Goal: Task Accomplishment & Management: Use online tool/utility

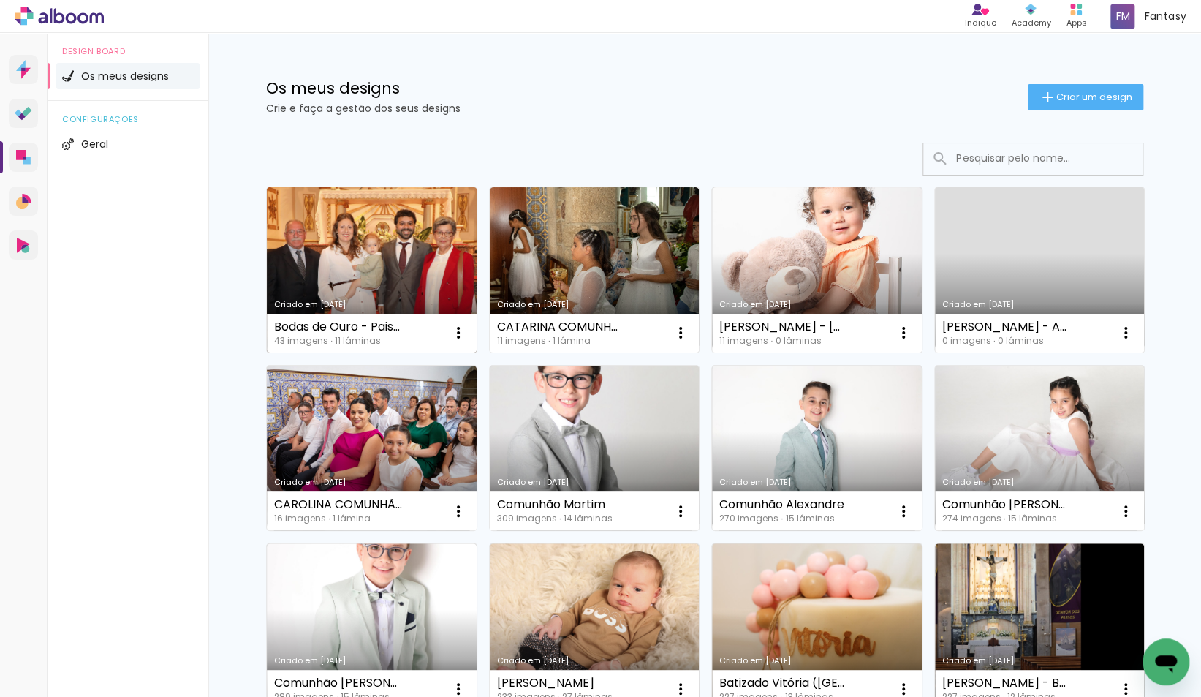
click at [354, 265] on link "Criado em [DATE]" at bounding box center [372, 269] width 210 height 165
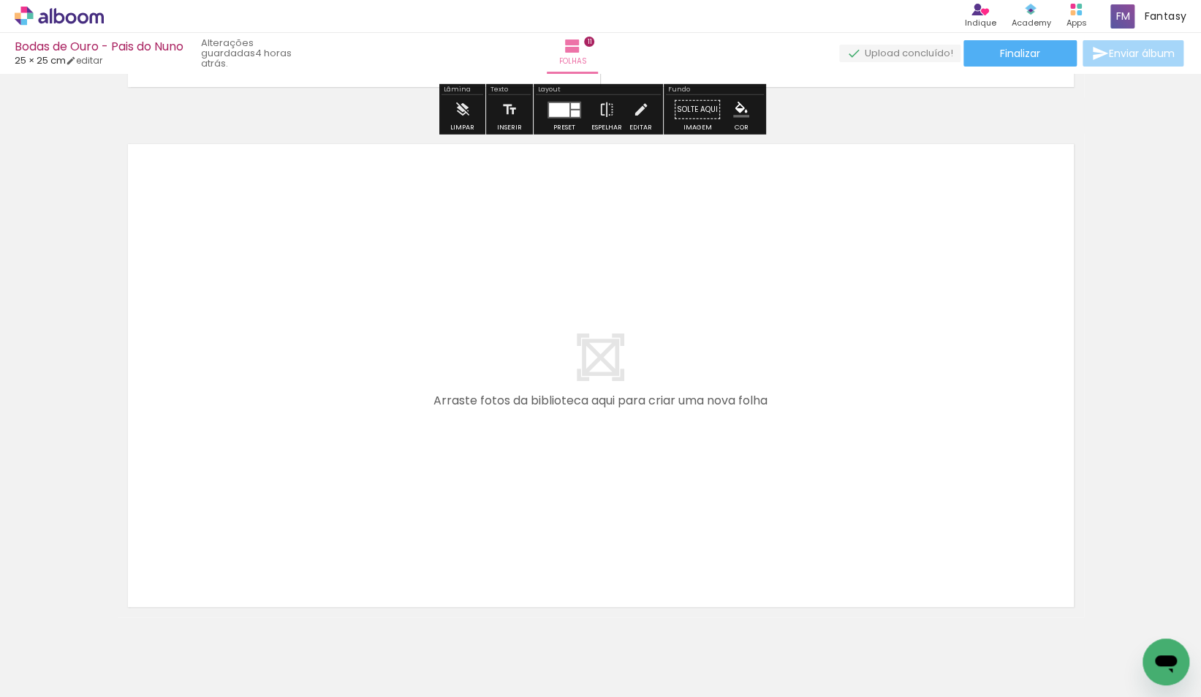
scroll to position [5721, 0]
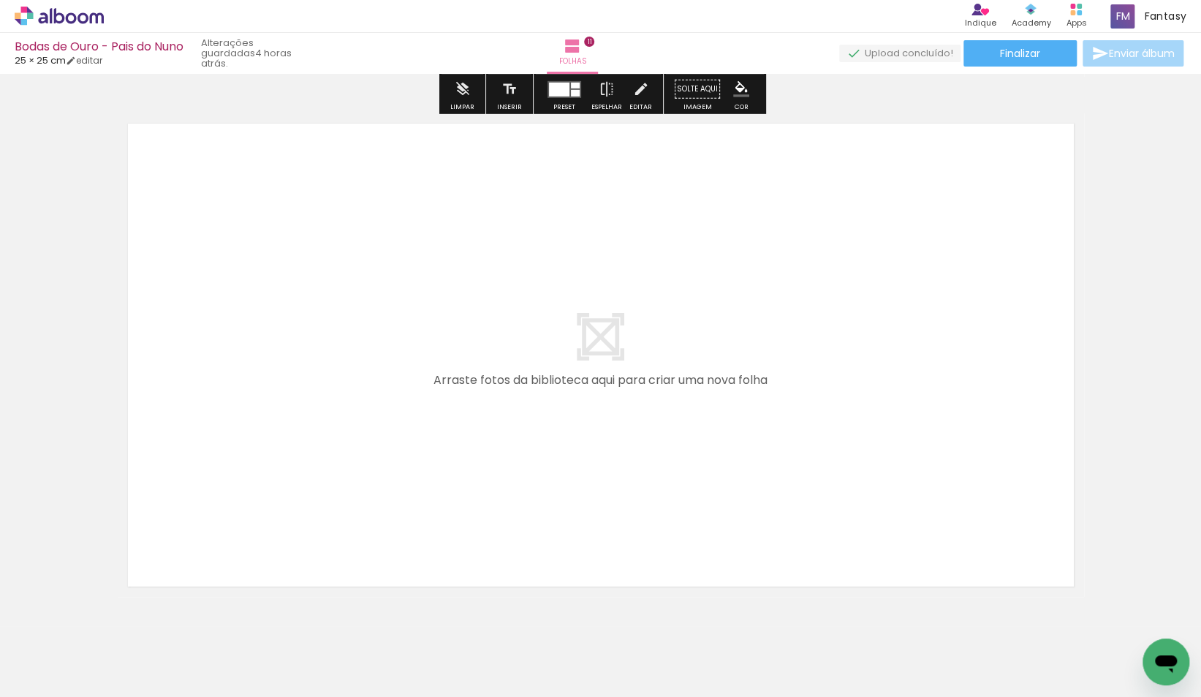
click at [30, 673] on iron-icon at bounding box center [21, 677] width 18 height 18
click at [0, 0] on input "file" at bounding box center [0, 0] width 0 height 0
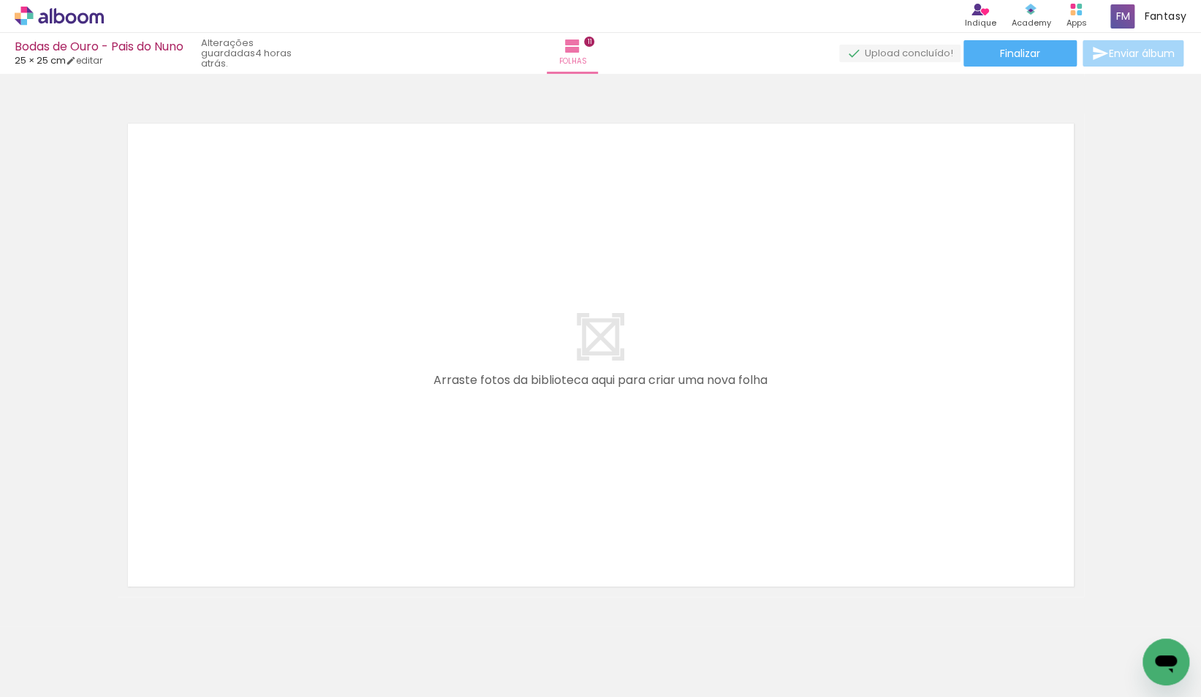
scroll to position [0, 0]
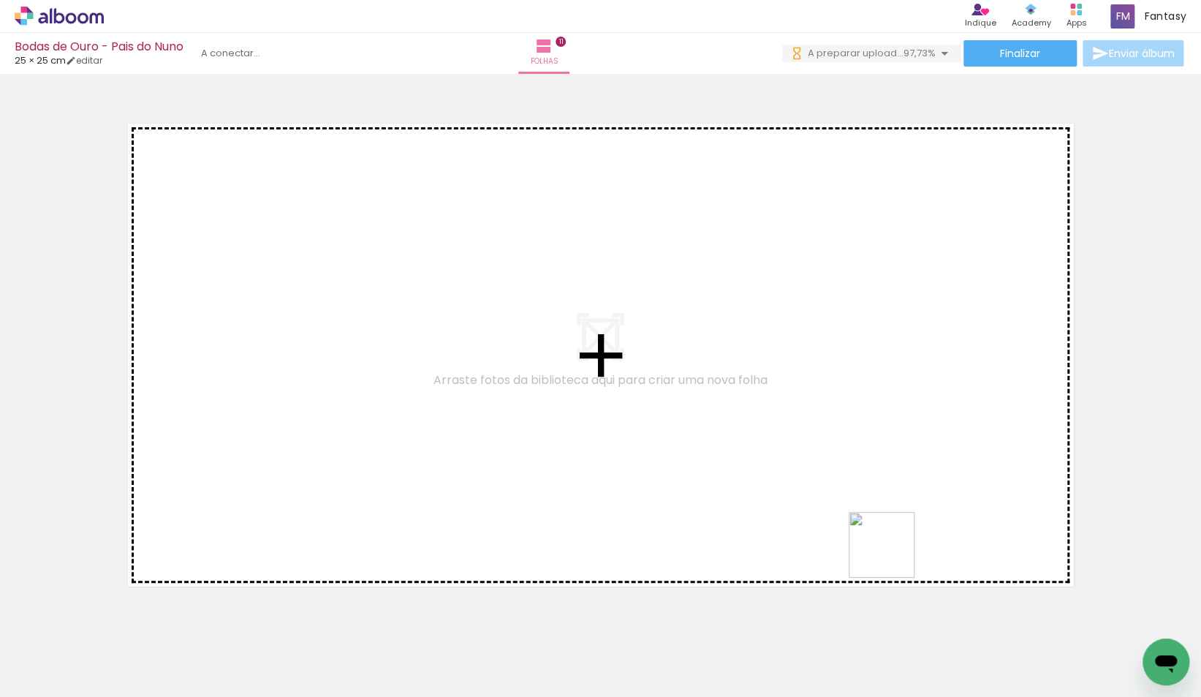
click at [714, 484] on quentale-workspace at bounding box center [600, 348] width 1201 height 697
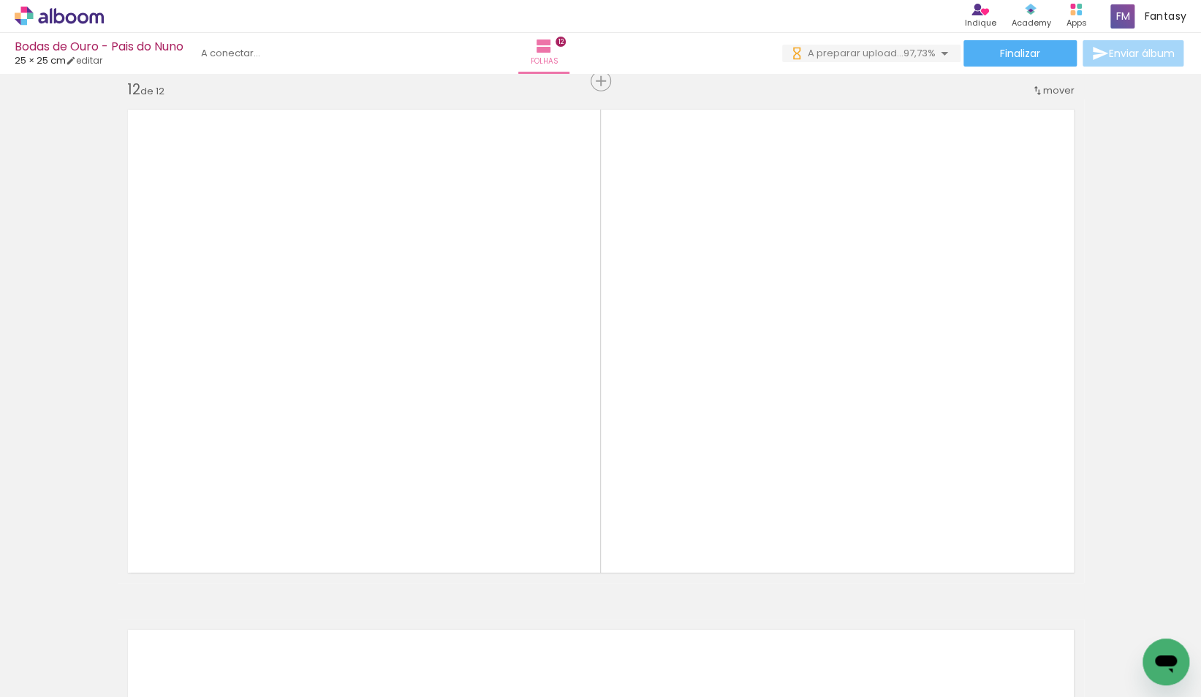
scroll to position [5736, 0]
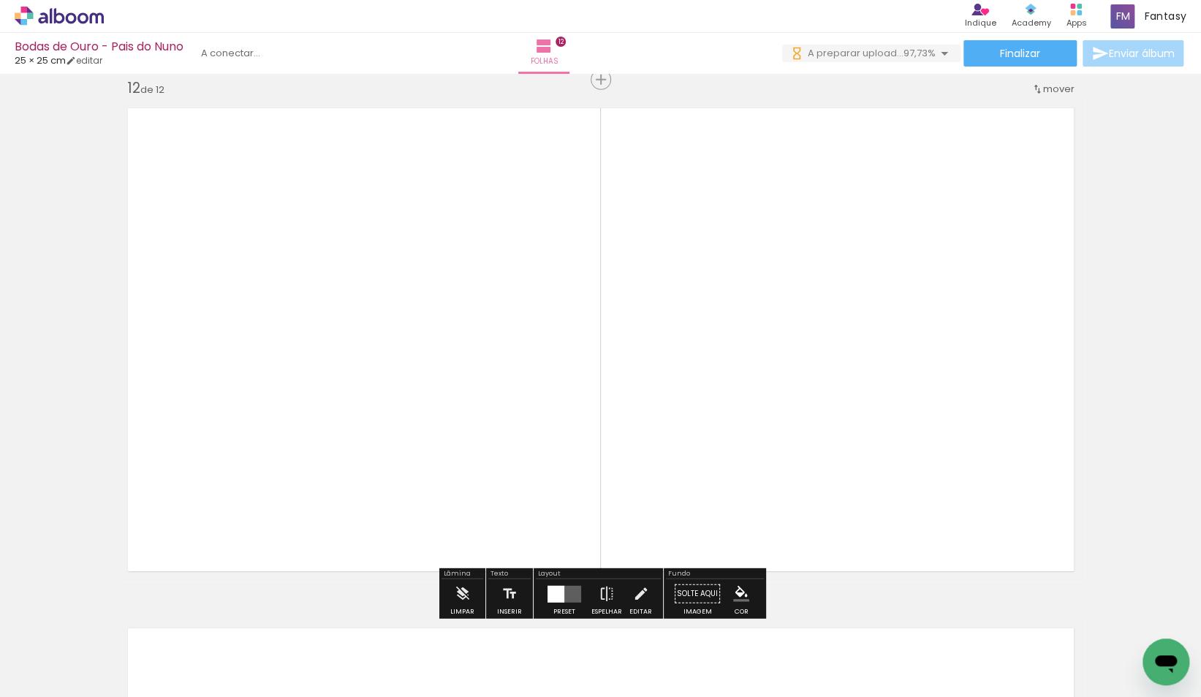
click at [572, 430] on div at bounding box center [359, 339] width 967 height 483
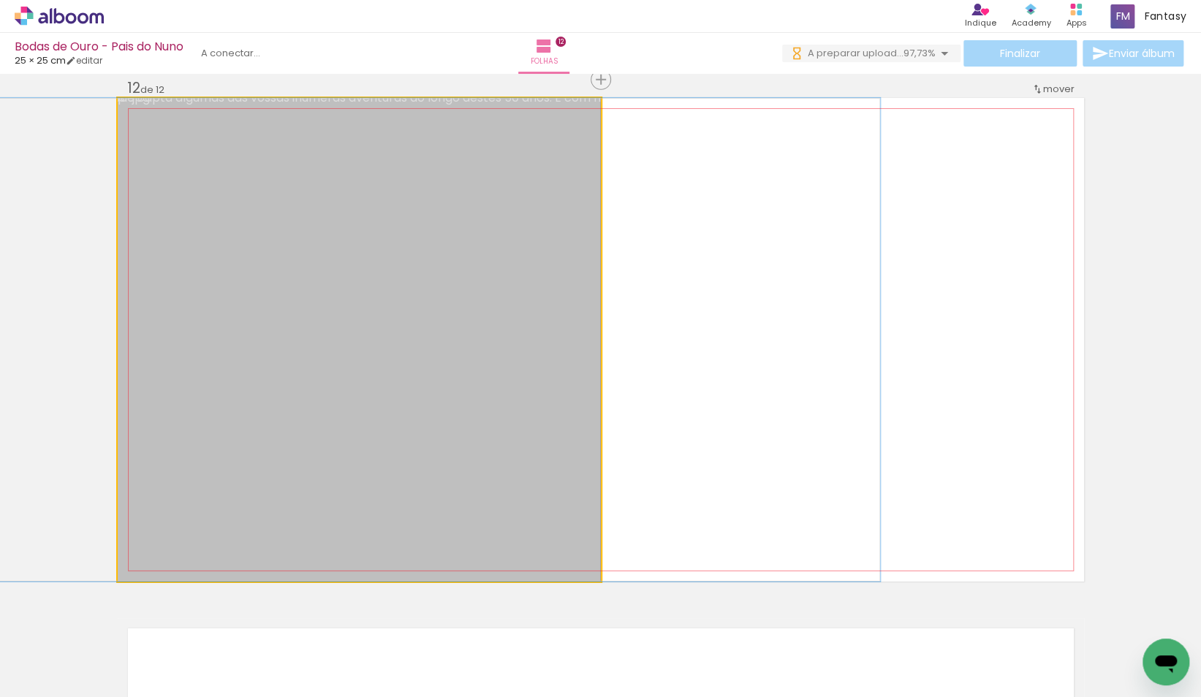
drag, startPoint x: 561, startPoint y: 427, endPoint x: 649, endPoint y: 424, distance: 88.5
click at [649, 424] on quentale-layouter at bounding box center [601, 339] width 967 height 483
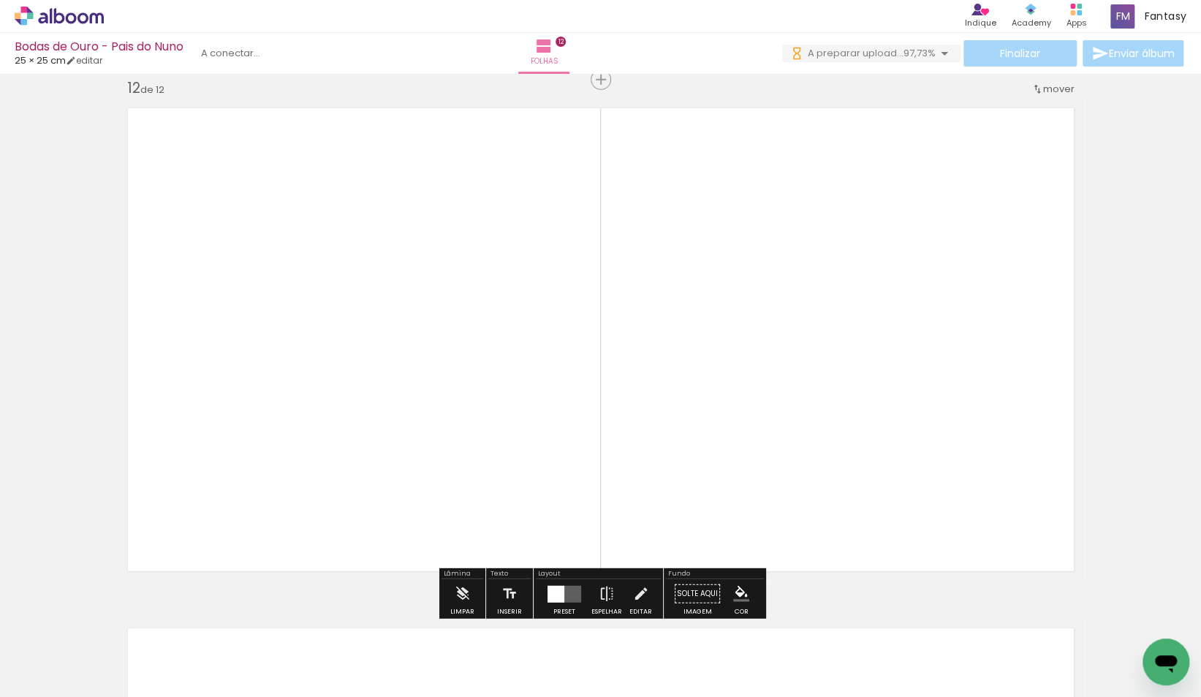
click at [566, 590] on quentale-layouter at bounding box center [565, 593] width 34 height 17
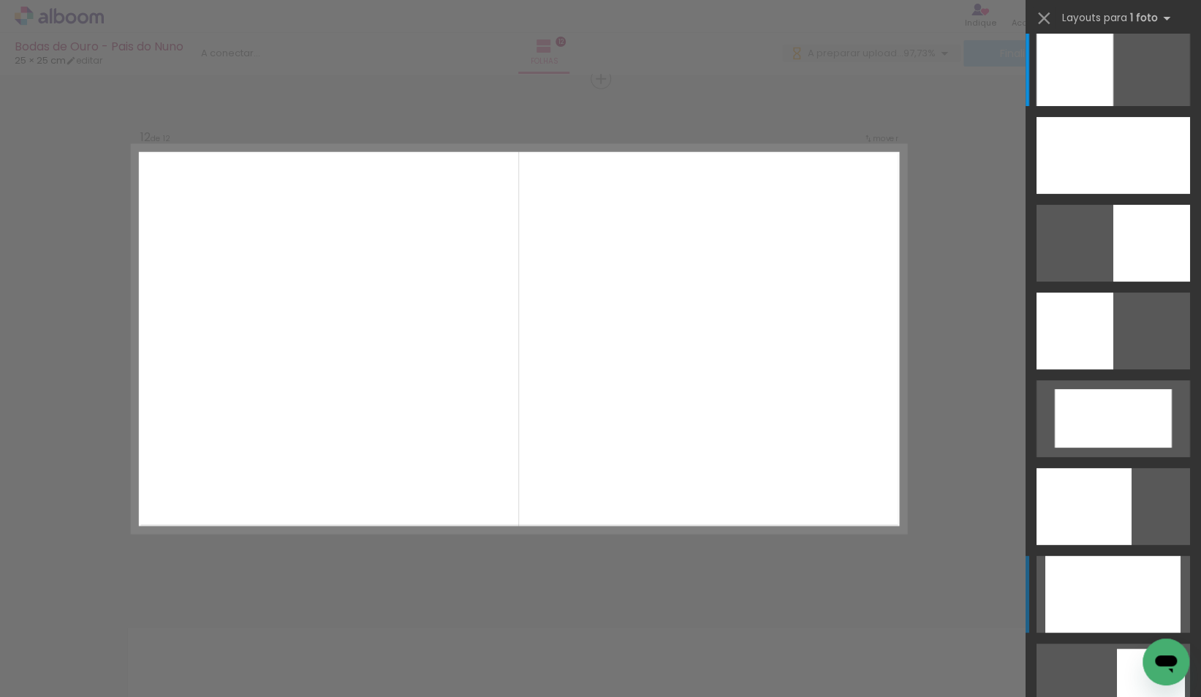
scroll to position [16, 0]
click at [1113, 586] on div at bounding box center [1113, 593] width 135 height 77
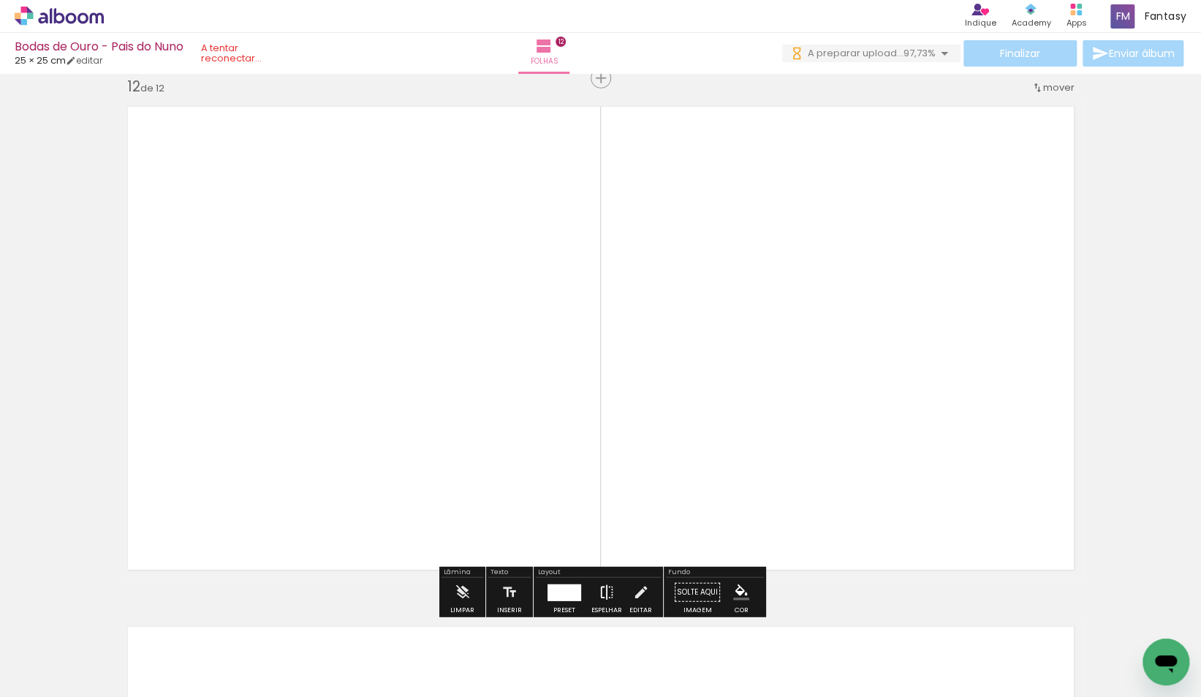
scroll to position [0, 0]
click at [558, 584] on div at bounding box center [565, 590] width 34 height 17
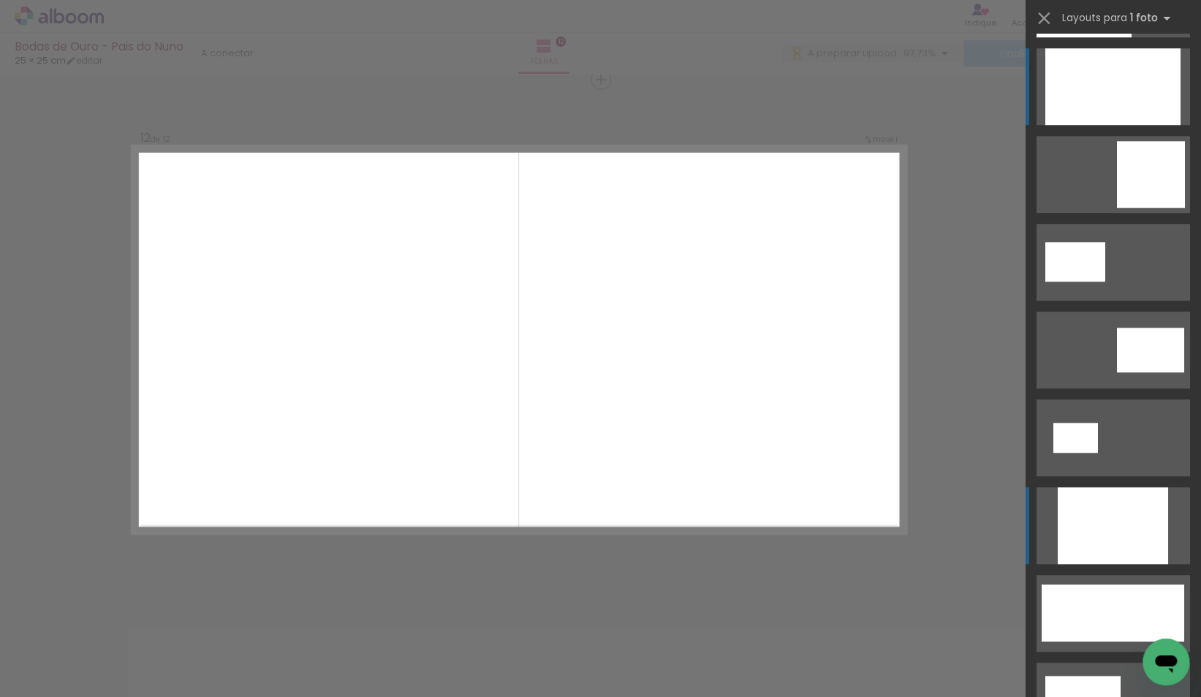
scroll to position [518, 0]
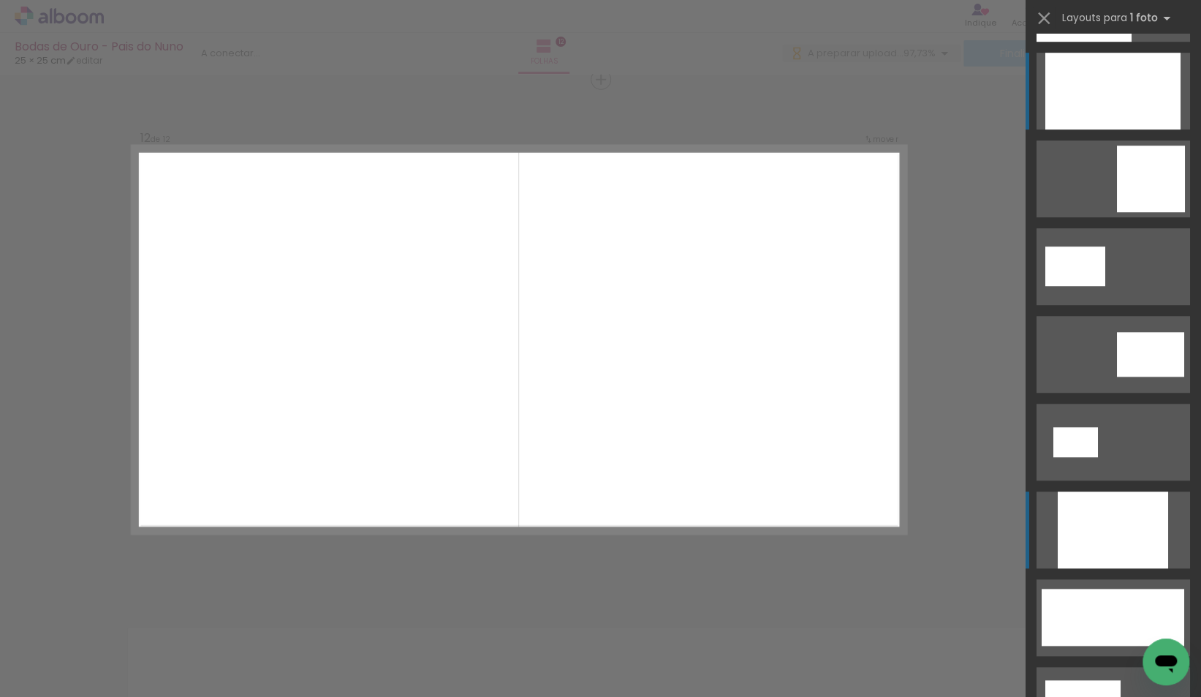
click at [1097, 515] on div at bounding box center [1113, 529] width 110 height 77
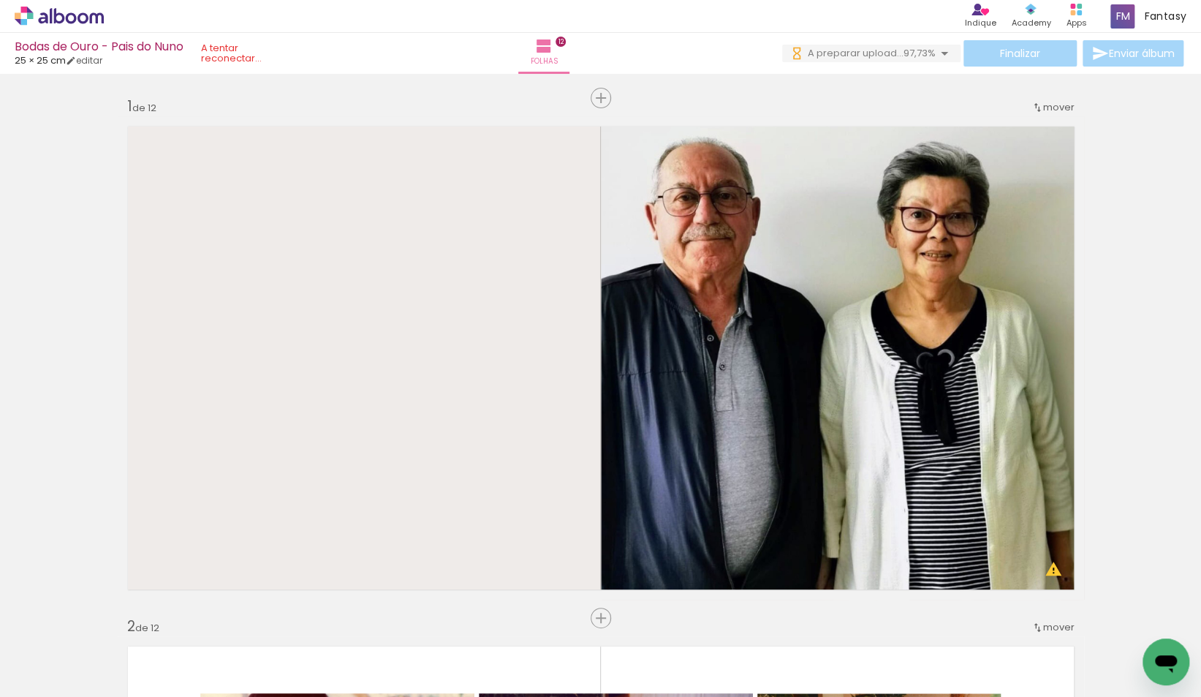
scroll to position [0, 2511]
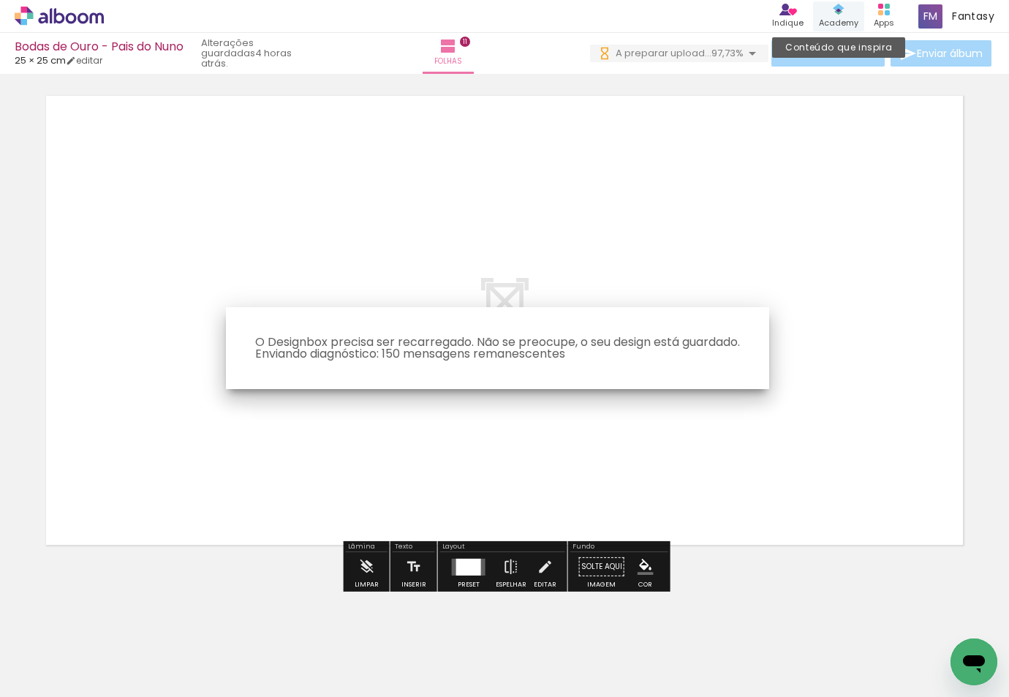
scroll to position [5580, 0]
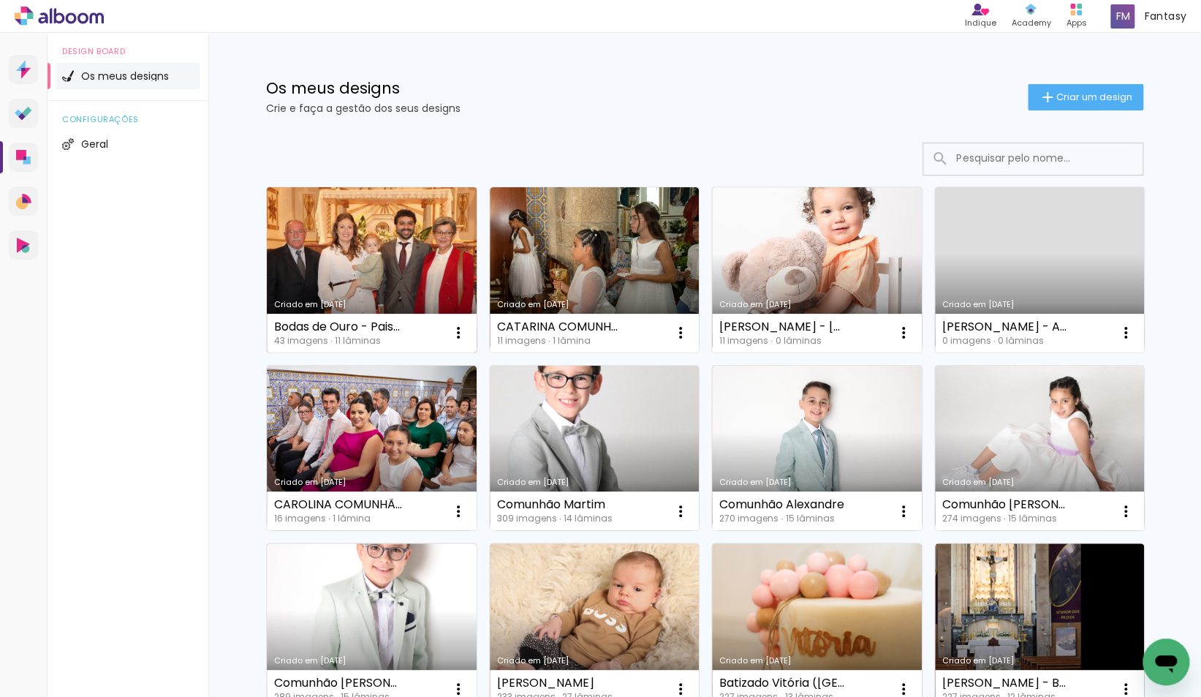
click at [346, 283] on link "Criado em [DATE]" at bounding box center [372, 269] width 210 height 165
click at [0, 0] on neon-animated-pages "Confirmar Cancelar" at bounding box center [0, 0] width 0 height 0
